Goal: Communication & Community: Answer question/provide support

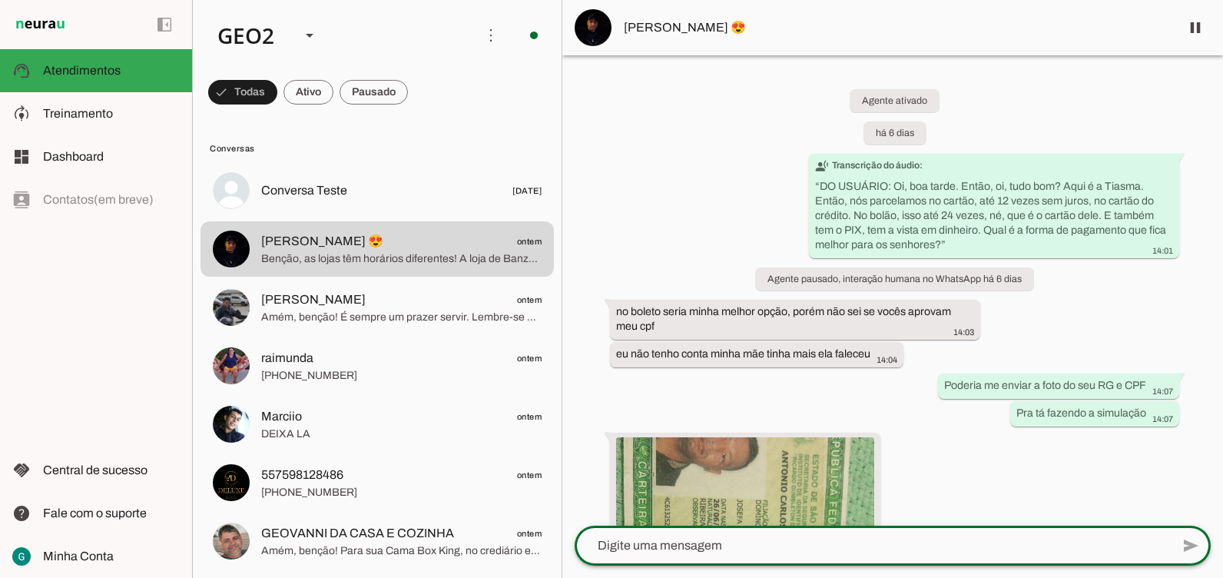
scroll to position [9413, 0]
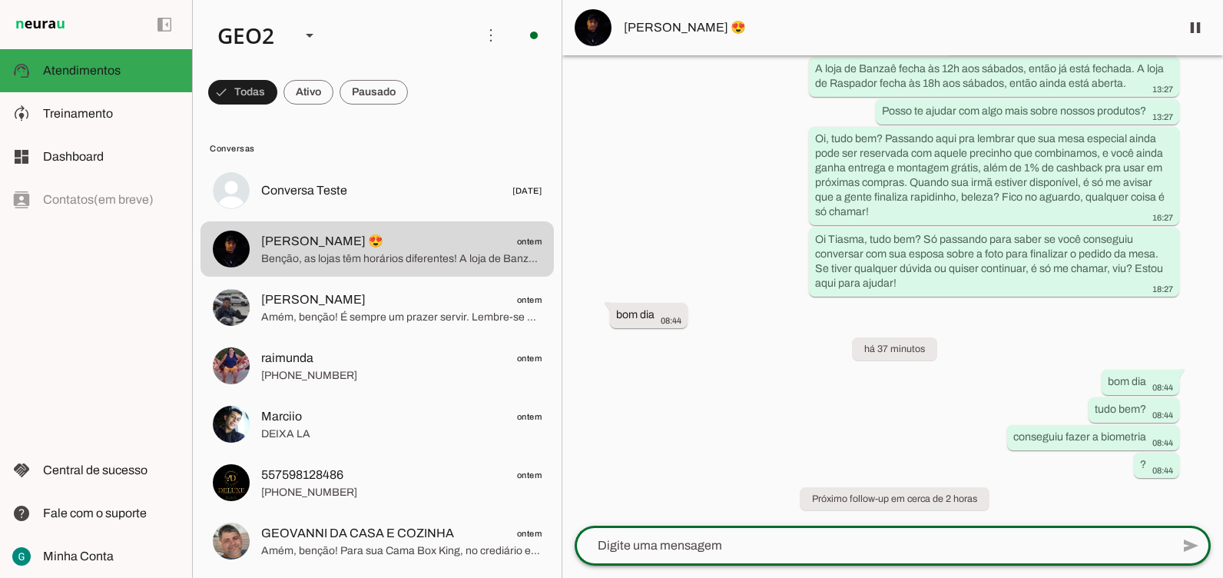
click at [744, 329] on div "Agente ativado há 6 dias transcribe Transcrição do áudio: “ DO USUÁRIO: Oi, boa…" at bounding box center [892, 290] width 661 height 470
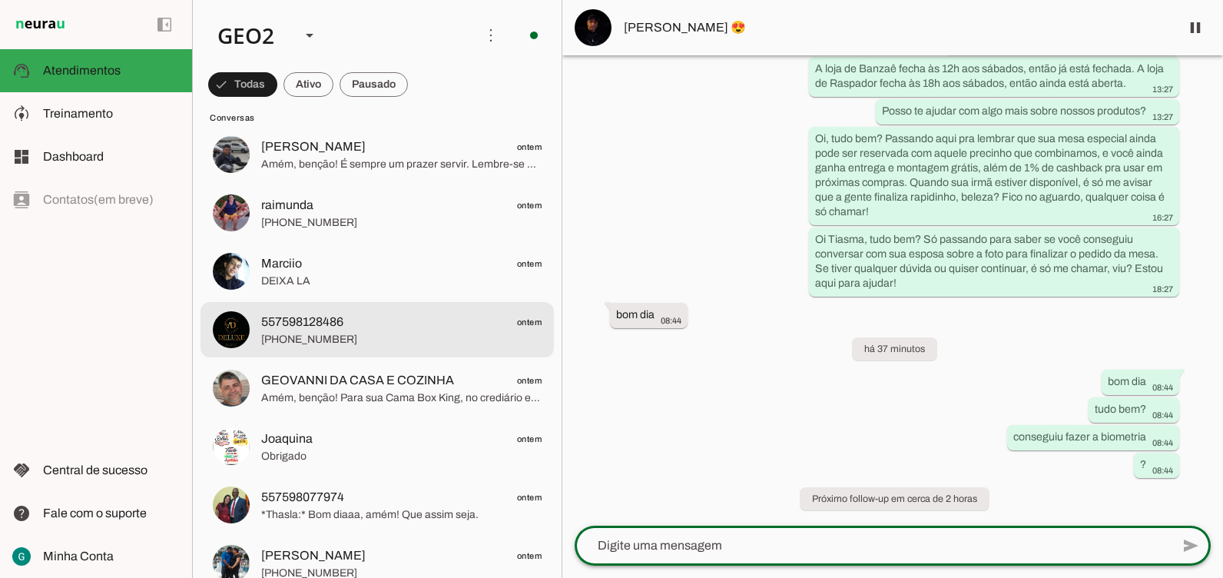
scroll to position [154, 0]
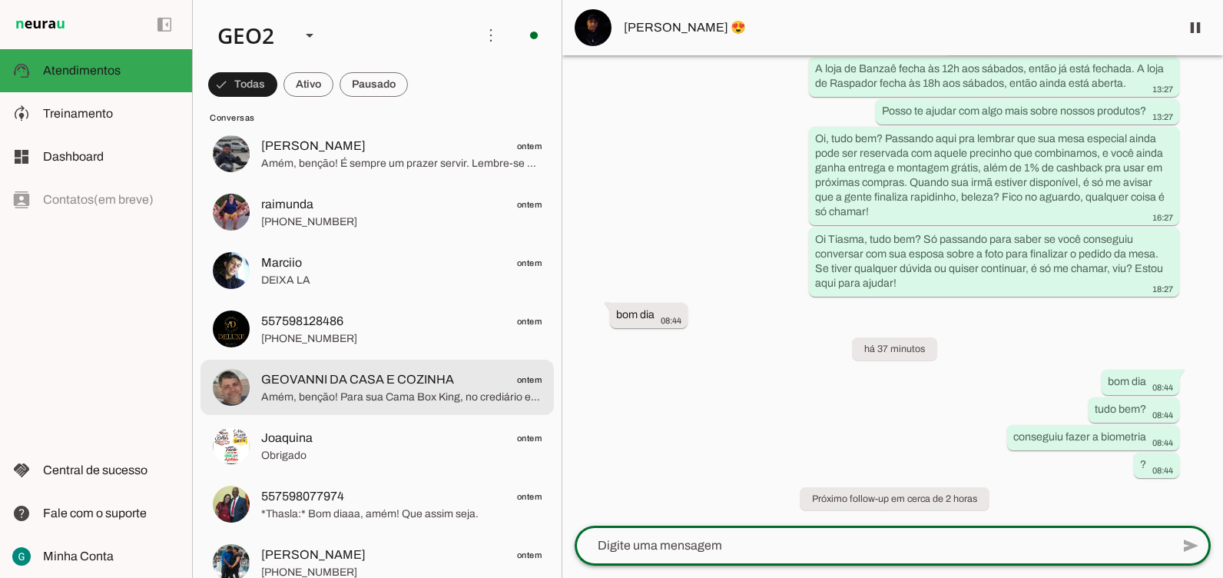
click at [418, 392] on span "Amém, benção! Para sua Cama Box King, no crediário em **10 vezes**, o valor tot…" at bounding box center [401, 397] width 280 height 15
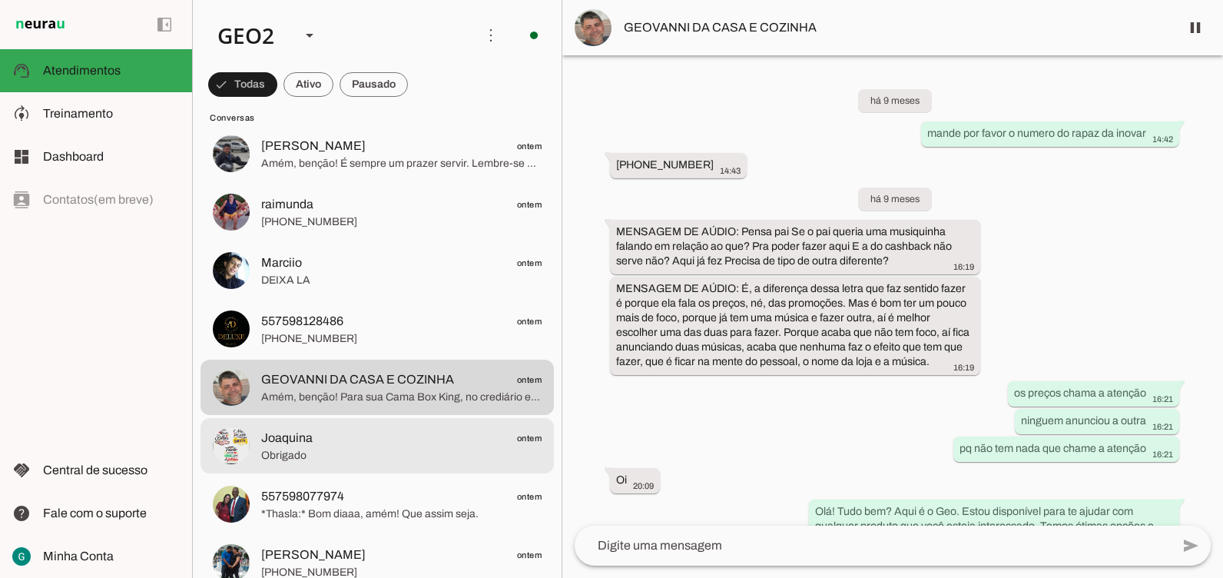
click at [280, 506] on span "*Thasla:* Bom diaaa, amém! Que assim seja." at bounding box center [401, 513] width 280 height 15
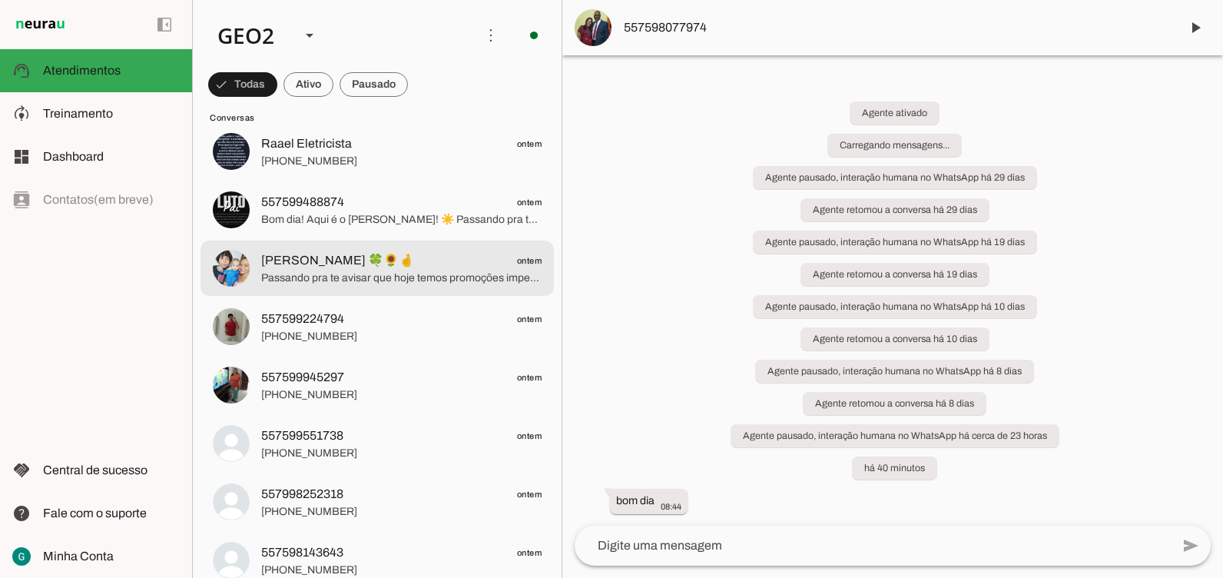
scroll to position [1076, 0]
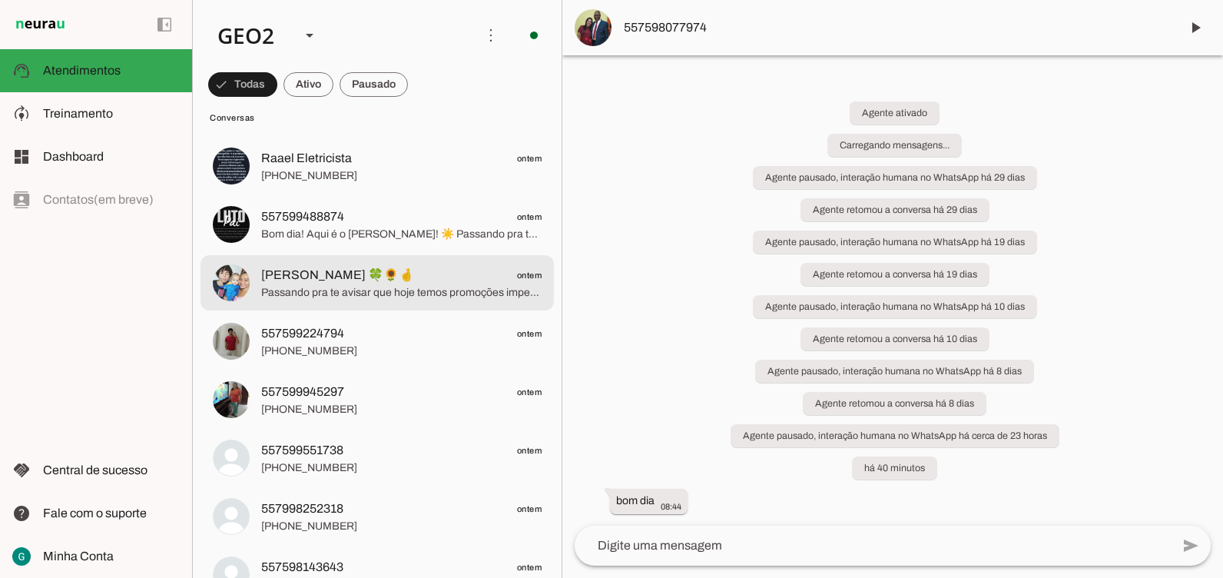
click at [301, 274] on span "[PERSON_NAME] 🍀🌻🤞" at bounding box center [337, 275] width 153 height 18
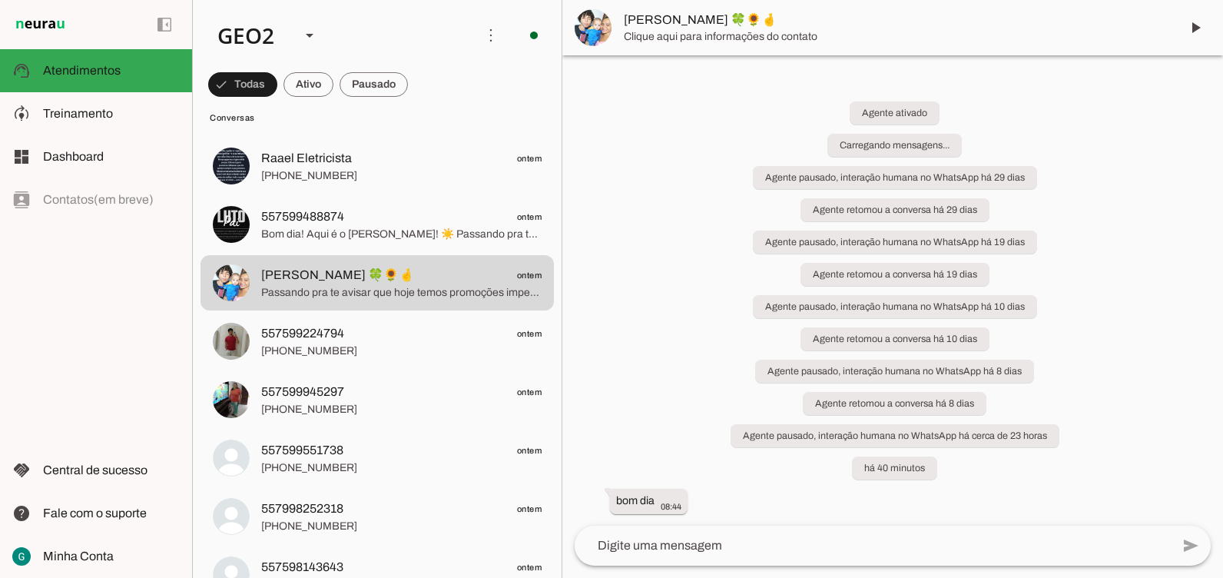
click at [1141, 324] on div "Agente ativado Carregando mensagens... Agente pausado, interação humana no What…" at bounding box center [892, 297] width 661 height 458
click at [1113, 223] on div "Agente ativado Carregando mensagens... Agente pausado, interação humana no What…" at bounding box center [892, 297] width 661 height 458
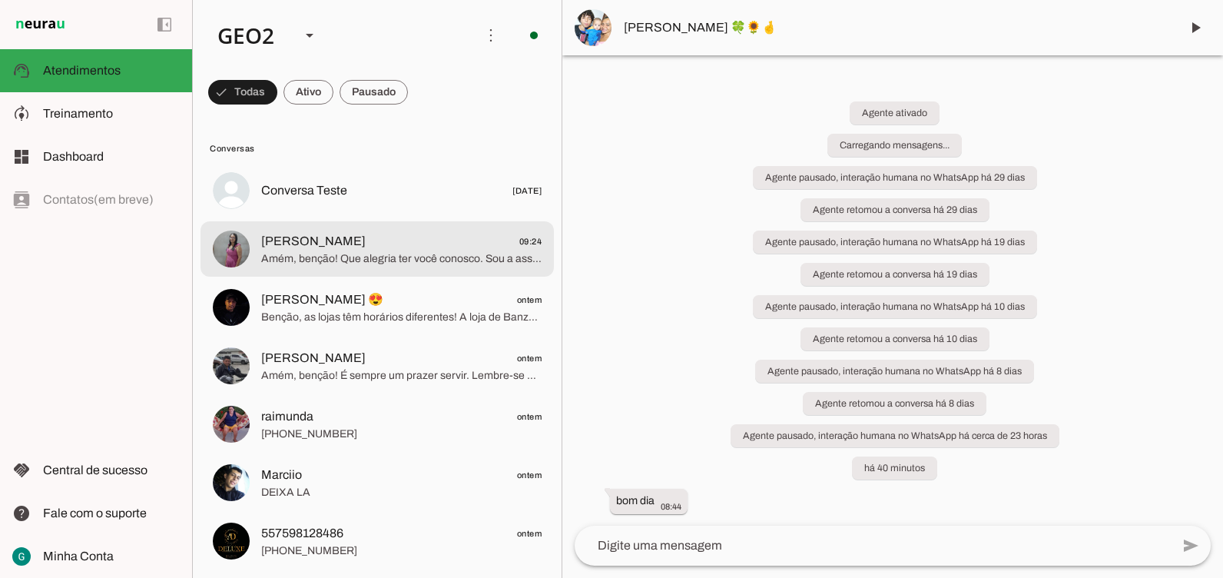
click at [323, 248] on span "[PERSON_NAME] 09:24" at bounding box center [401, 241] width 280 height 19
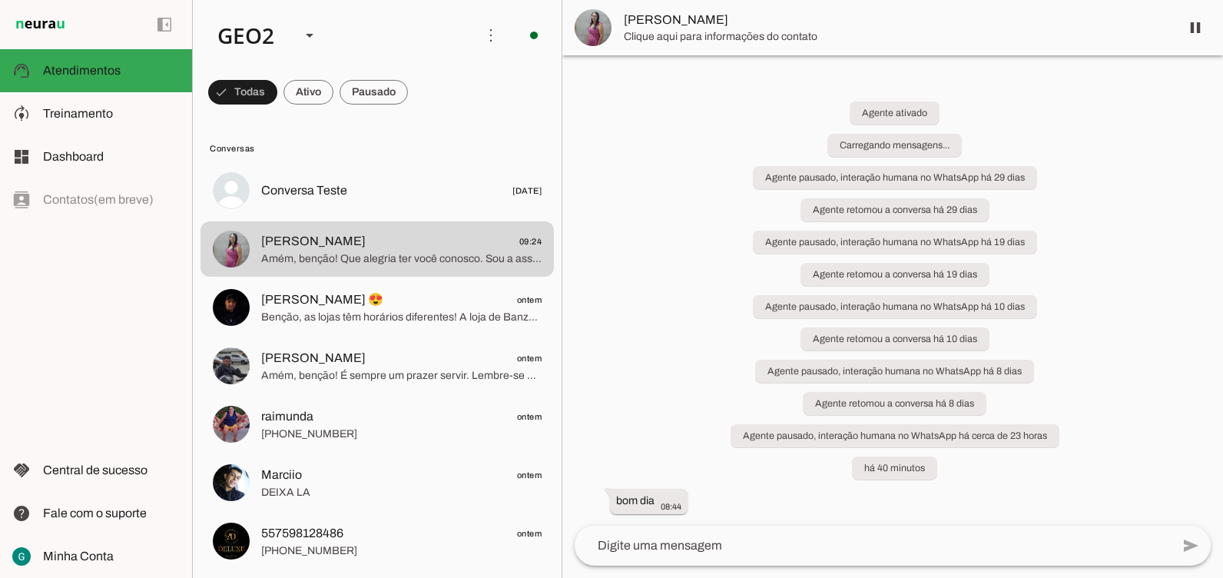
click at [1199, 272] on div "Agente ativado Carregando mensagens... Agente pausado, interação humana no What…" at bounding box center [892, 297] width 661 height 458
click at [596, 194] on div "Agente ativado Carregando mensagens... Agente pausado, interação humana no What…" at bounding box center [892, 297] width 661 height 458
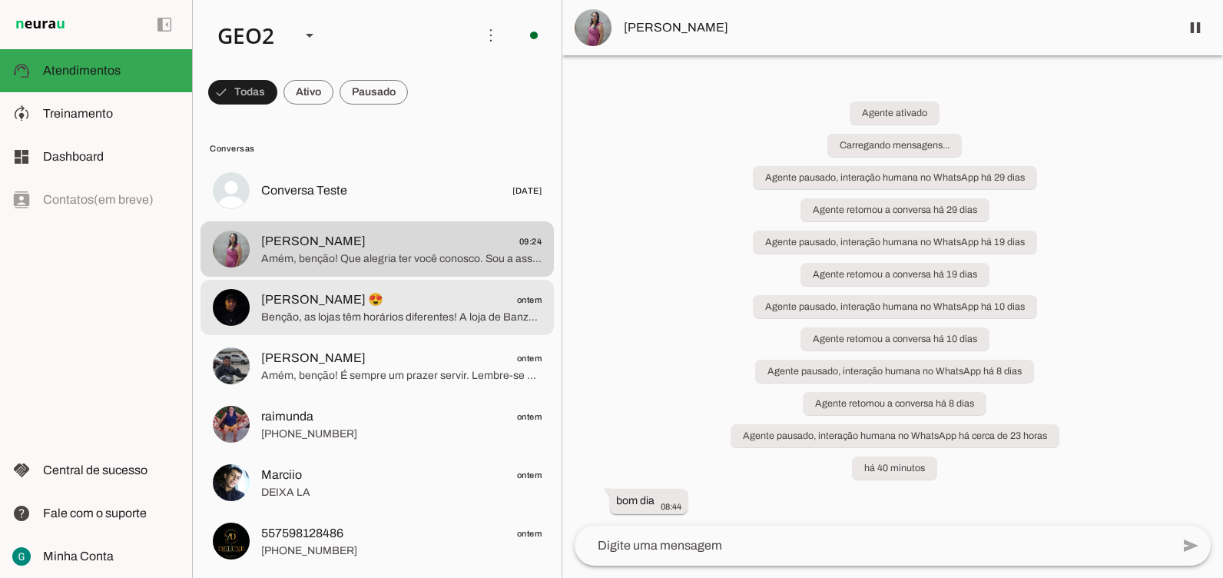
click at [266, 317] on span "Benção, as lojas têm horários diferentes! A loja de Banzaê fecha às 12h aos sáb…" at bounding box center [401, 317] width 280 height 15
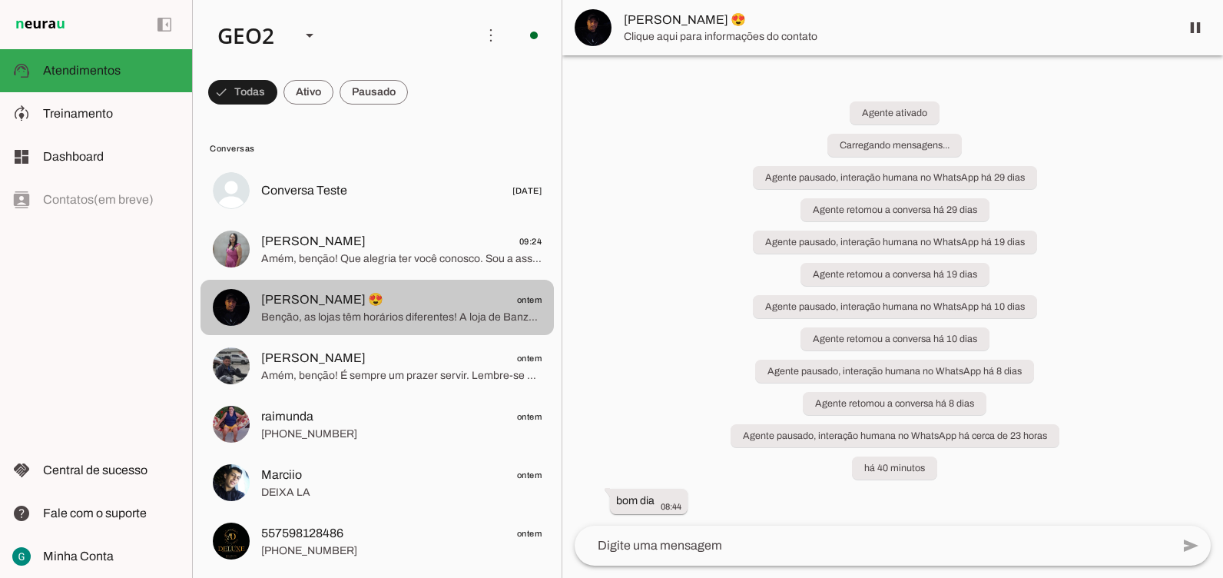
click at [341, 316] on span "Benção, as lojas têm horários diferentes! A loja de Banzaê fecha às 12h aos sáb…" at bounding box center [401, 317] width 280 height 15
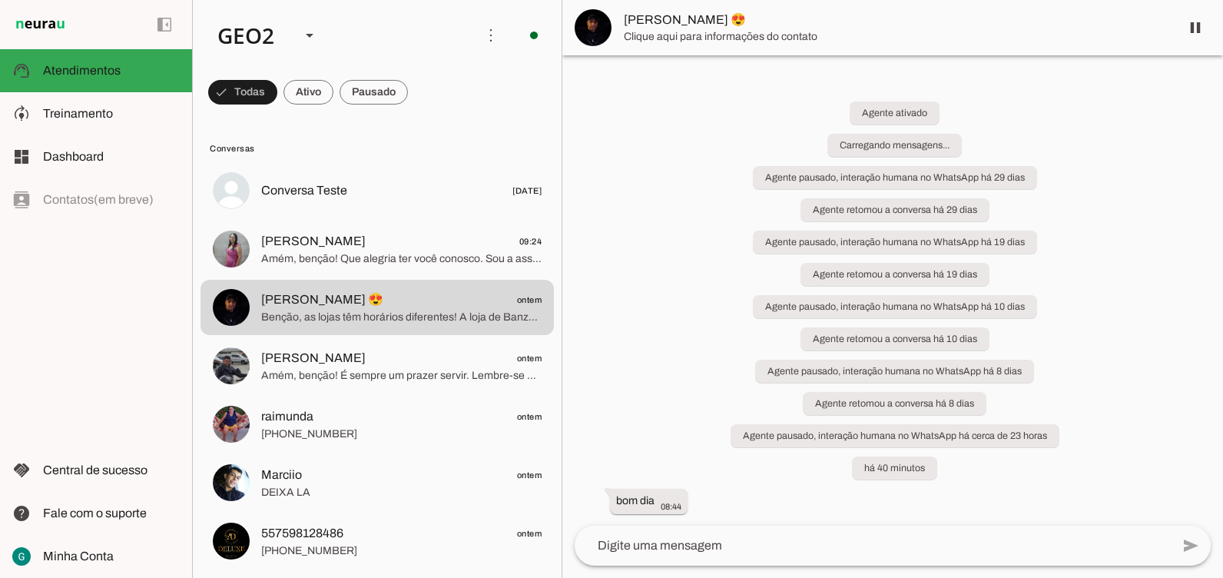
click at [659, 277] on div "Agente ativado Carregando mensagens... Agente pausado, interação humana no What…" at bounding box center [892, 297] width 661 height 458
click at [673, 370] on div "Agente ativado Carregando mensagens... Agente pausado, interação humana no What…" at bounding box center [892, 297] width 661 height 458
click at [619, 397] on div "Agente ativado Carregando mensagens... Agente pausado, interação humana no What…" at bounding box center [892, 297] width 661 height 458
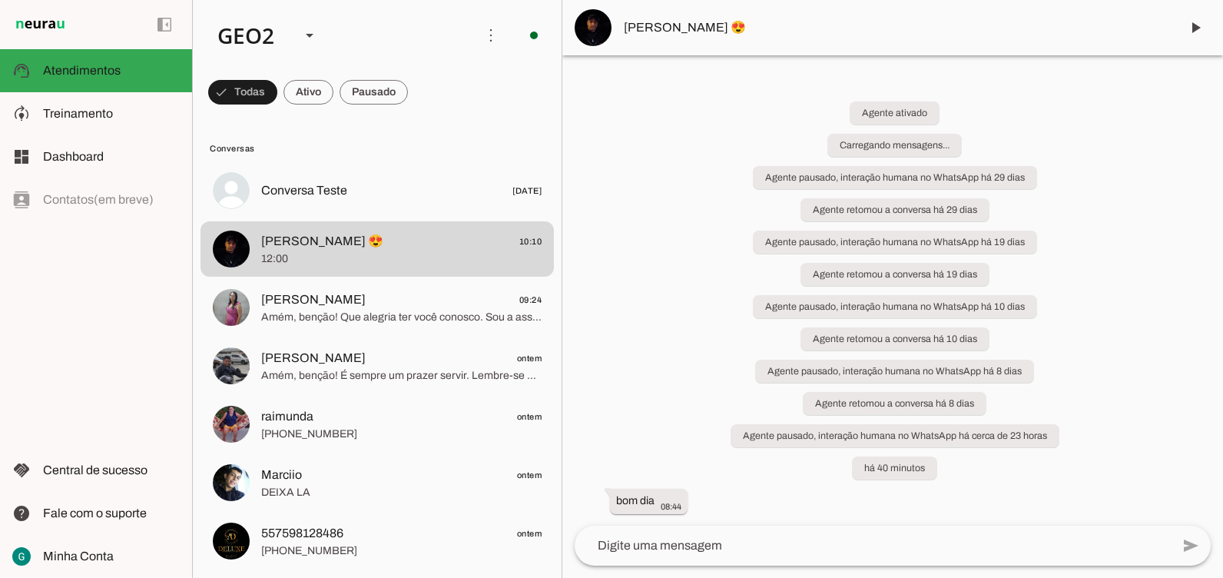
click at [691, 194] on div "Agente ativado Carregando mensagens... Agente pausado, interação humana no What…" at bounding box center [892, 297] width 661 height 458
click at [1070, 347] on div "Agente ativado Carregando mensagens... Agente pausado, interação humana no What…" at bounding box center [892, 297] width 661 height 458
click at [645, 309] on div "Agente ativado Carregando mensagens... Agente pausado, interação humana no What…" at bounding box center [892, 297] width 661 height 458
click at [712, 228] on div "Agente ativado Carregando mensagens... Agente pausado, interação humana no What…" at bounding box center [892, 297] width 661 height 458
click at [657, 384] on div "Agente ativado Carregando mensagens... Agente pausado, interação humana no What…" at bounding box center [892, 297] width 661 height 458
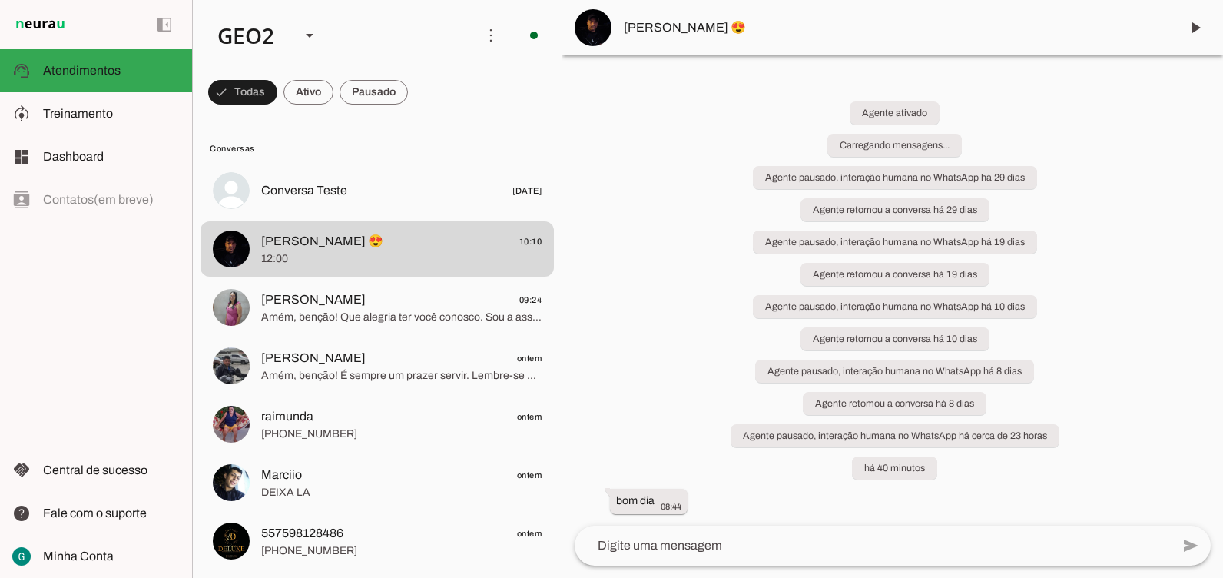
click at [649, 222] on div "Agente ativado Carregando mensagens... Agente pausado, interação humana no What…" at bounding box center [892, 297] width 661 height 458
click at [1018, 317] on whatsapp-system-message-bubble "Agente pausado, interação humana no WhatsApp há 10 dias" at bounding box center [895, 305] width 284 height 23
click at [812, 267] on whatsapp-system-message-bubble "Agente retomou a conversa há 19 dias" at bounding box center [895, 273] width 189 height 23
click at [695, 308] on div "Agente ativado Carregando mensagens... Agente pausado, interação humana no What…" at bounding box center [892, 297] width 661 height 458
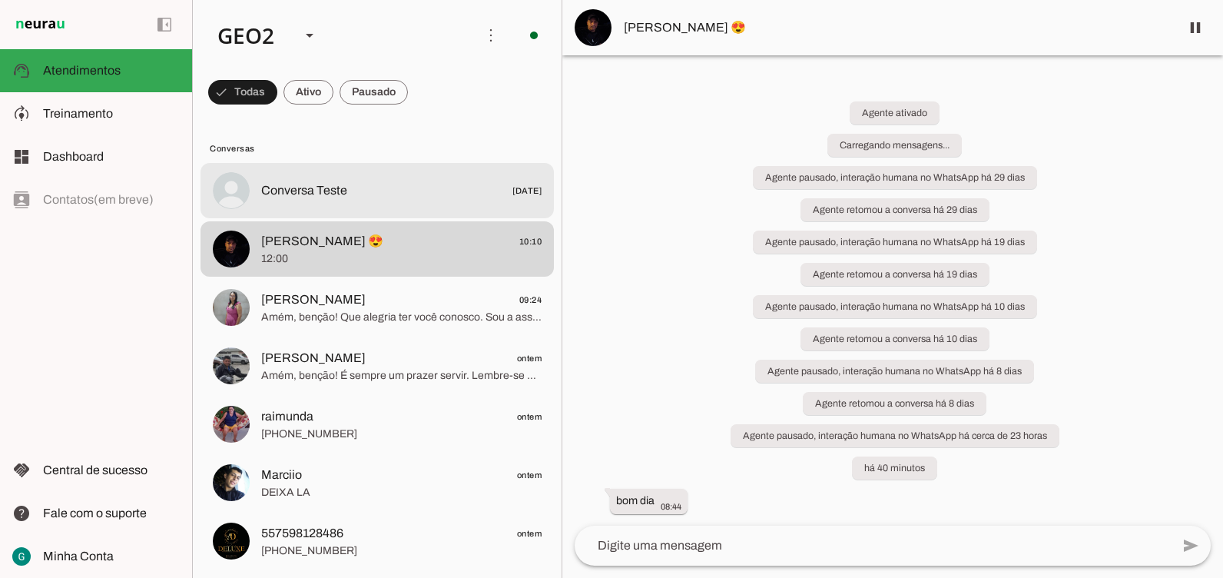
click at [283, 190] on span "Conversa Teste" at bounding box center [304, 190] width 86 height 18
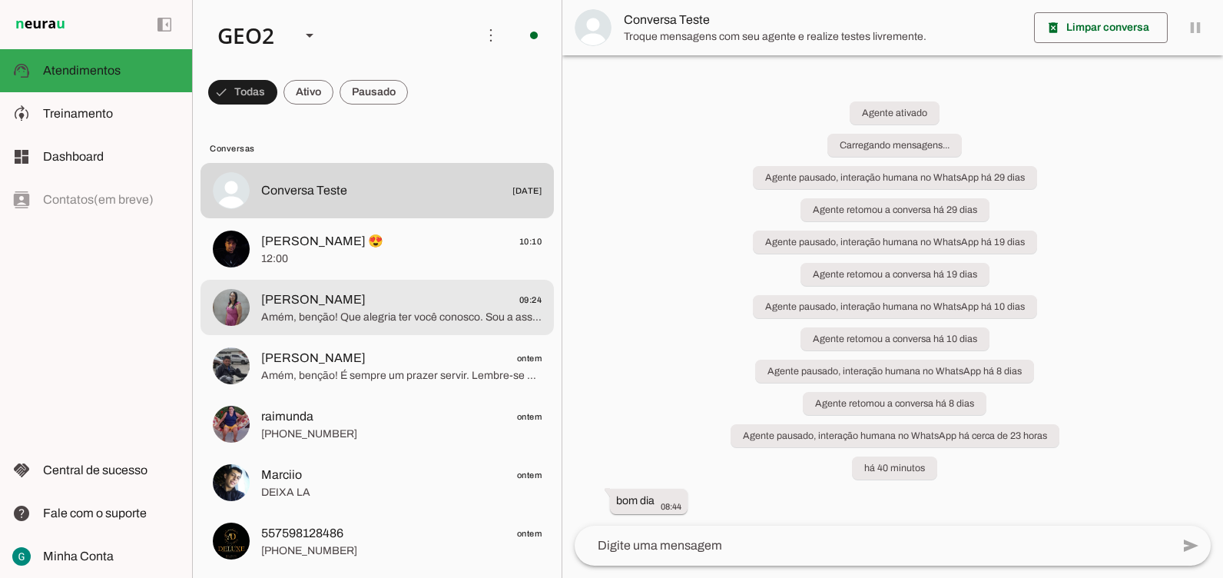
click at [296, 299] on span "[PERSON_NAME] 09:24" at bounding box center [401, 299] width 280 height 19
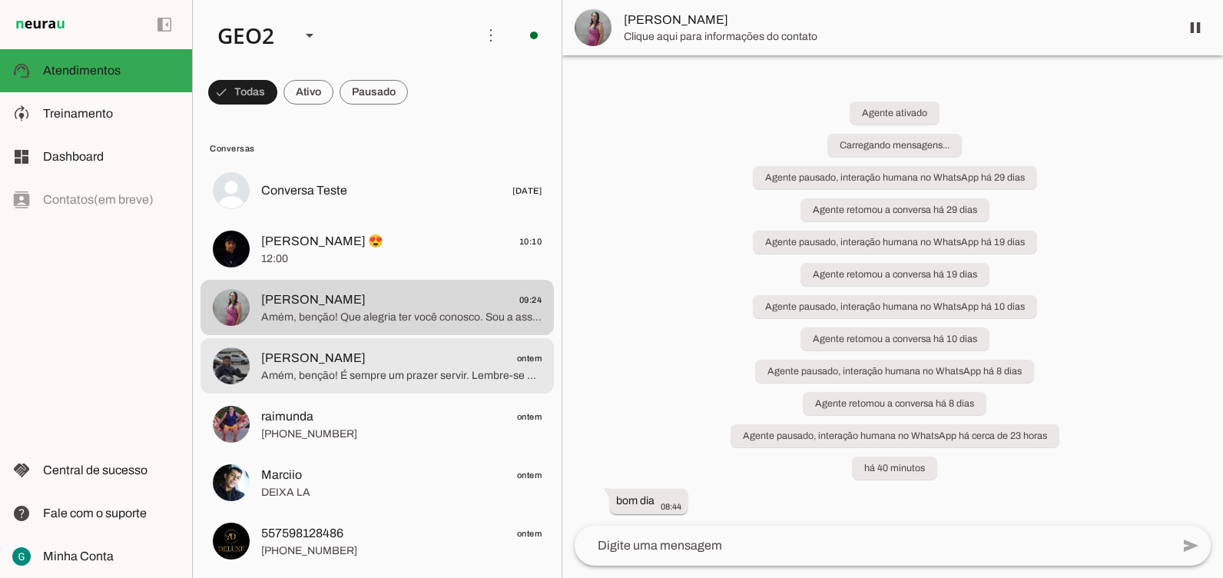
click at [300, 377] on span "Amém, benção! É sempre um prazer servir. Lembre-se que aqui na Casa e Cozinha, …" at bounding box center [401, 375] width 280 height 15
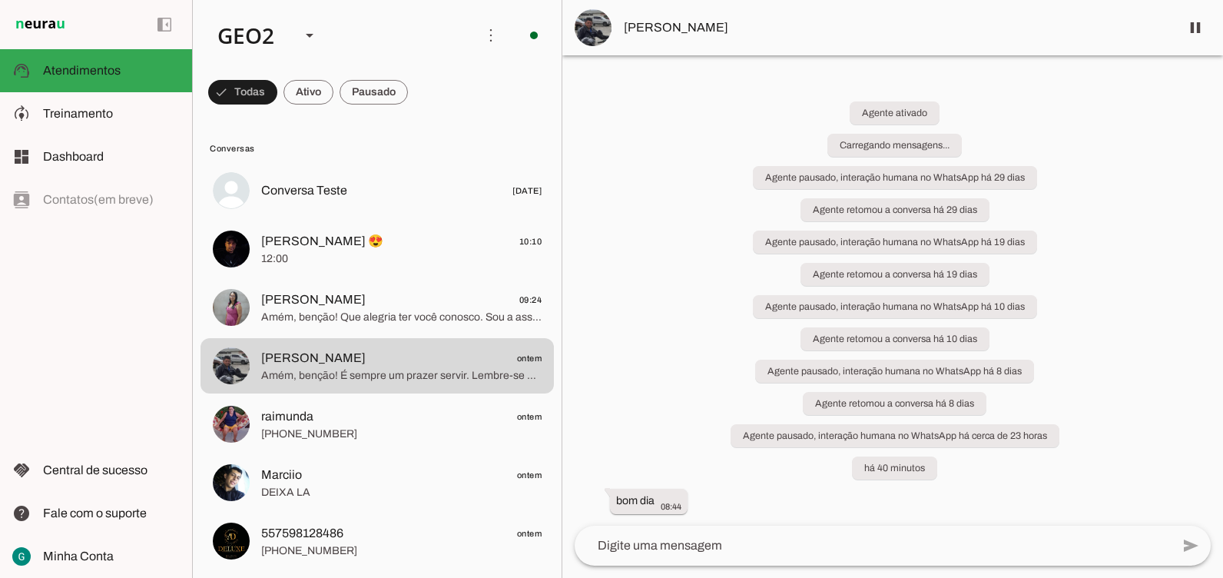
click at [749, 147] on div "Agente ativado Carregando mensagens... Agente pausado, interação humana no What…" at bounding box center [892, 297] width 661 height 458
